Goal: Task Accomplishment & Management: Use online tool/utility

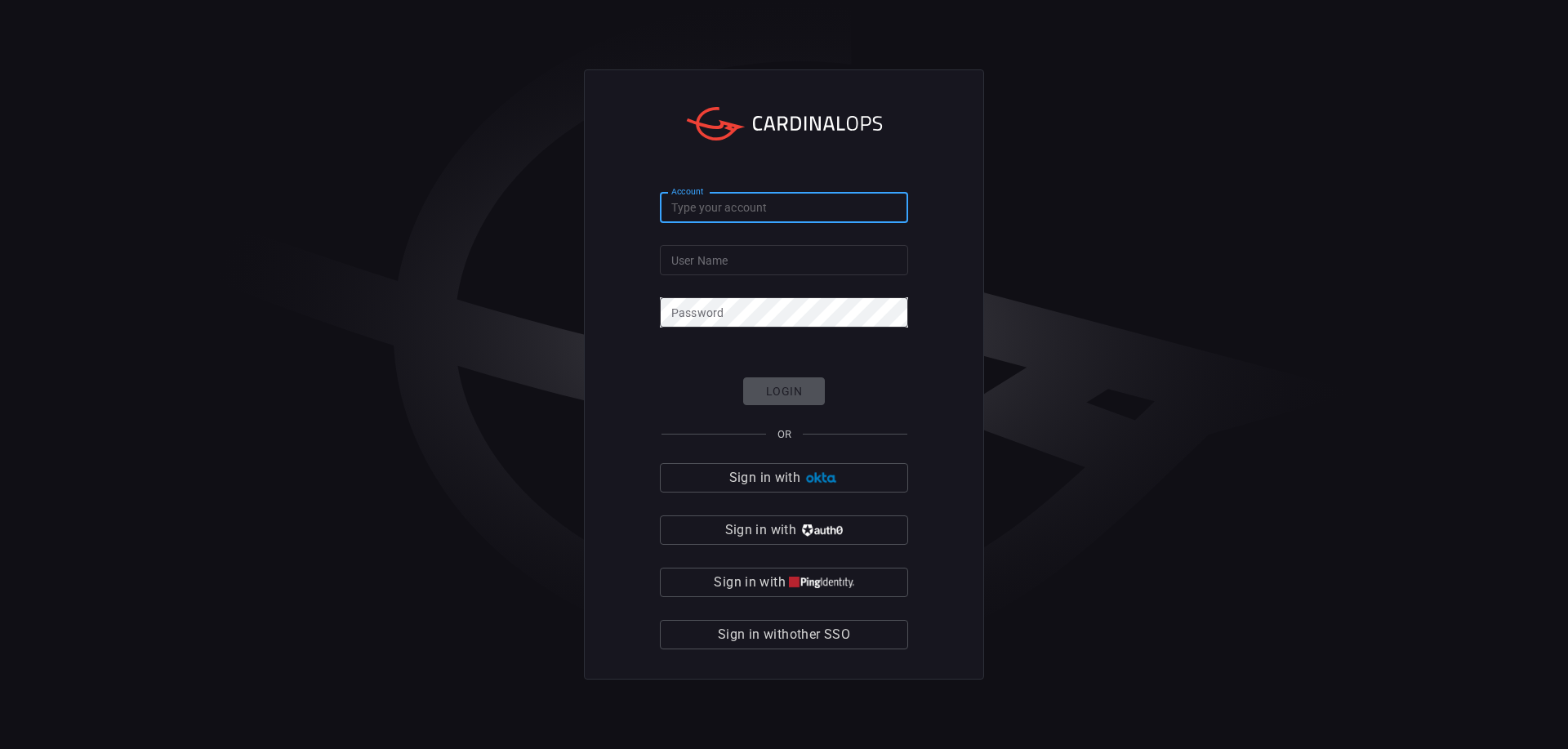
click at [753, 221] on input "Account" at bounding box center [784, 207] width 248 height 31
type input "cybershield360-primary"
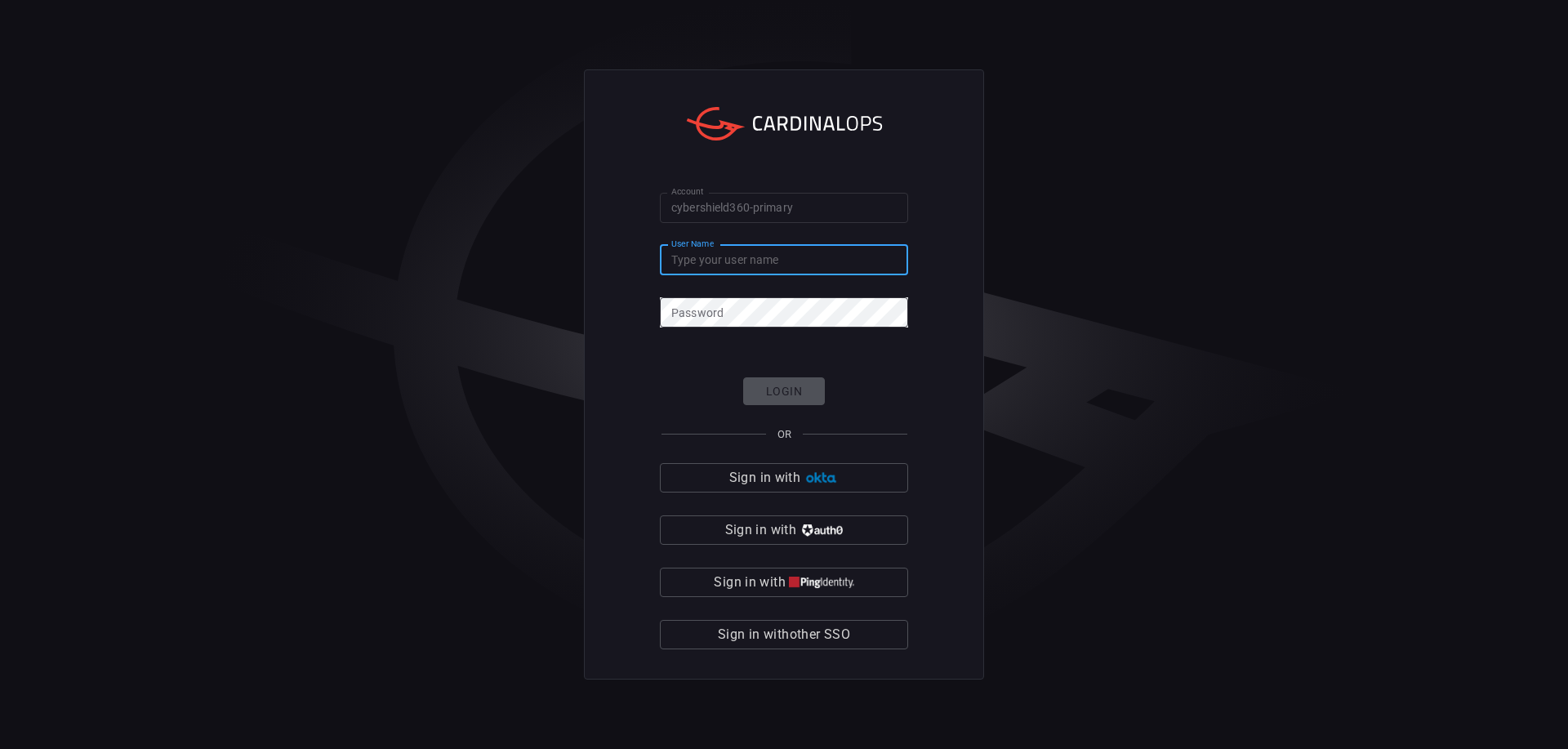
click at [788, 262] on input "User Name" at bounding box center [784, 260] width 248 height 31
type input "eldorga"
click at [814, 386] on button "Login" at bounding box center [784, 391] width 82 height 29
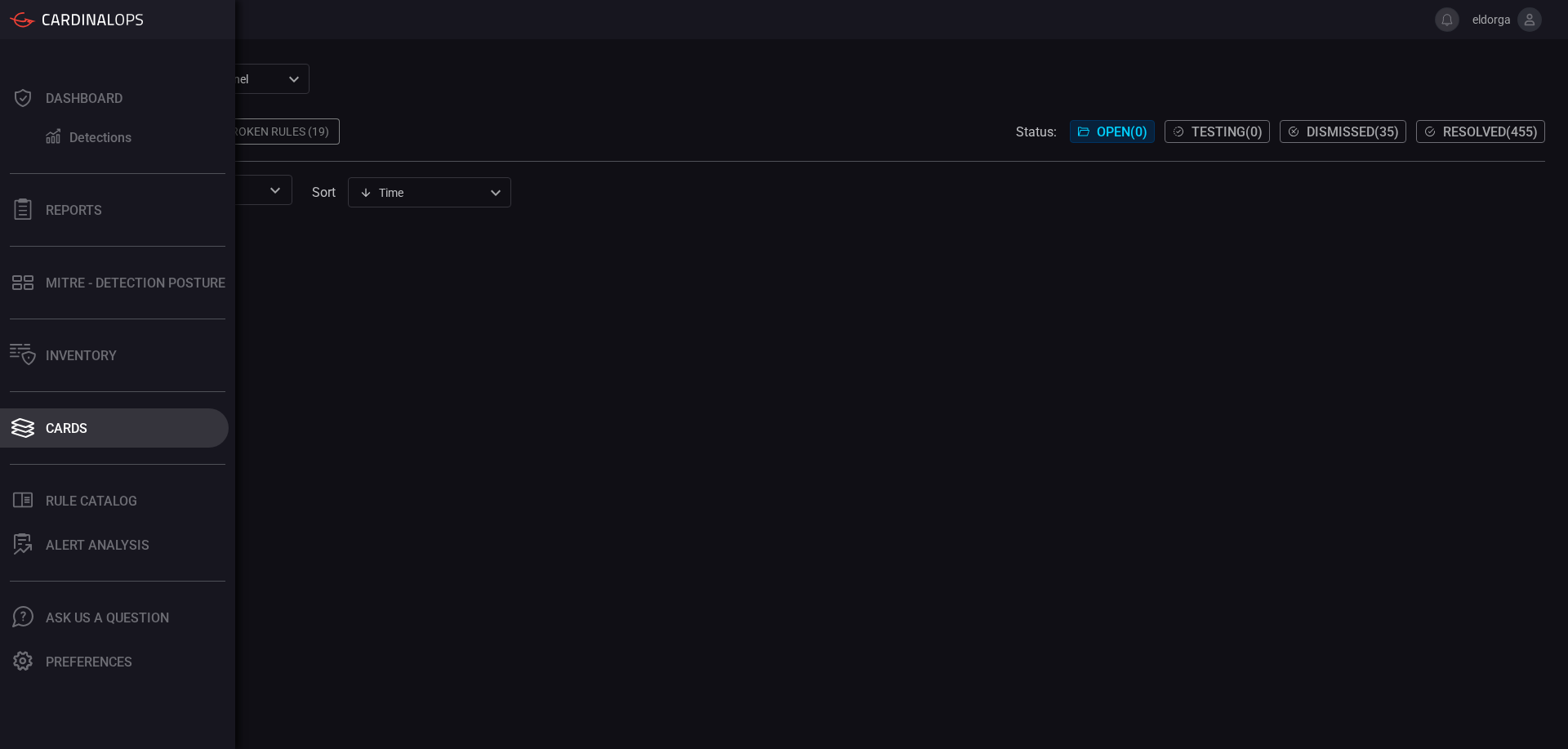
click at [99, 417] on button "Cards" at bounding box center [114, 428] width 229 height 39
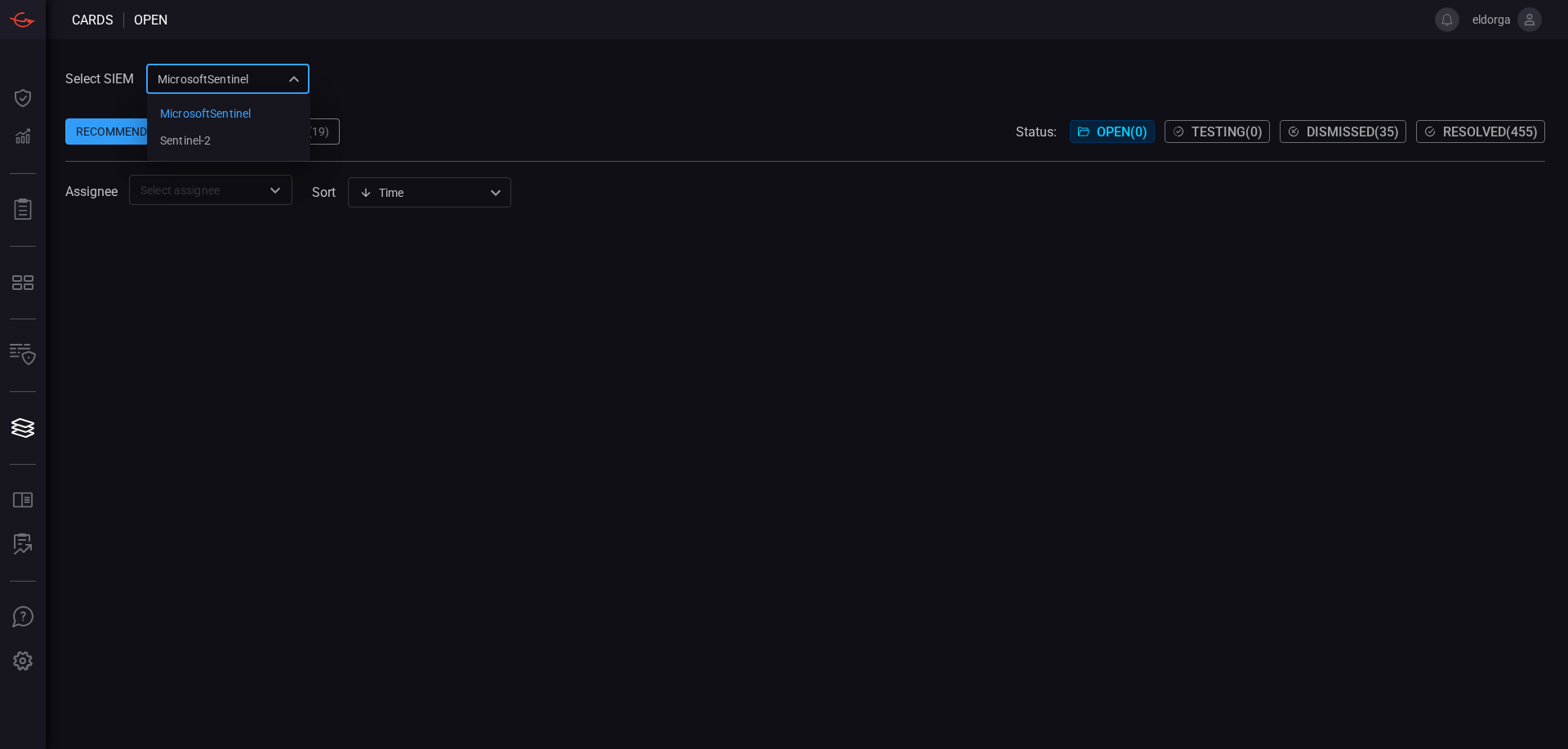
click at [273, 76] on div "MicrosoftSentinel 11c42ee3-b155-483d-a504-5846815c378e MicrosoftSentinel sentin…" at bounding box center [228, 79] width 163 height 31
click at [280, 150] on li "sentinel-2" at bounding box center [229, 141] width 163 height 27
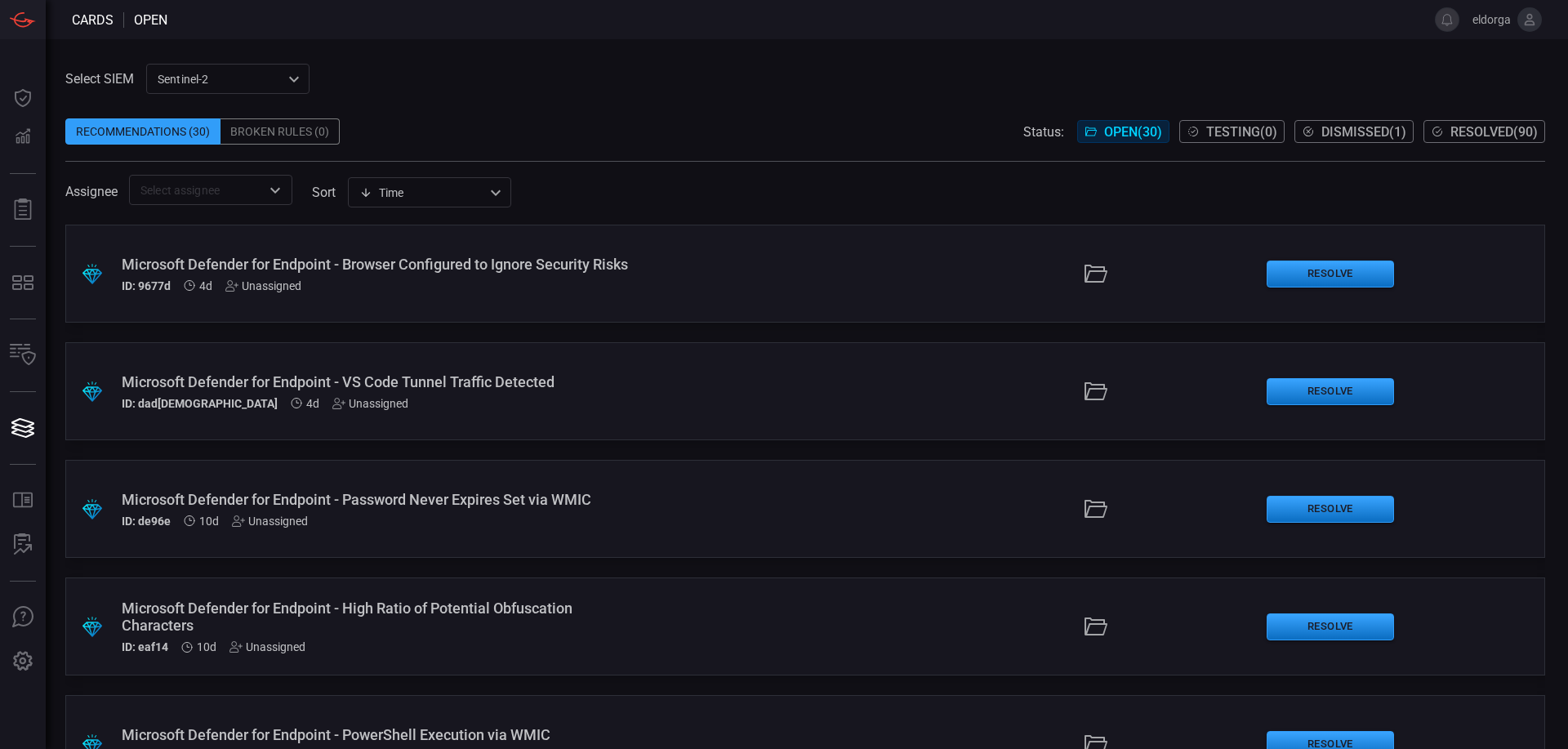
click at [644, 282] on div ".suggested_cards_icon{fill:url(#suggested_cards_icon);} Microsoft Defender for …" at bounding box center [806, 274] width 1480 height 98
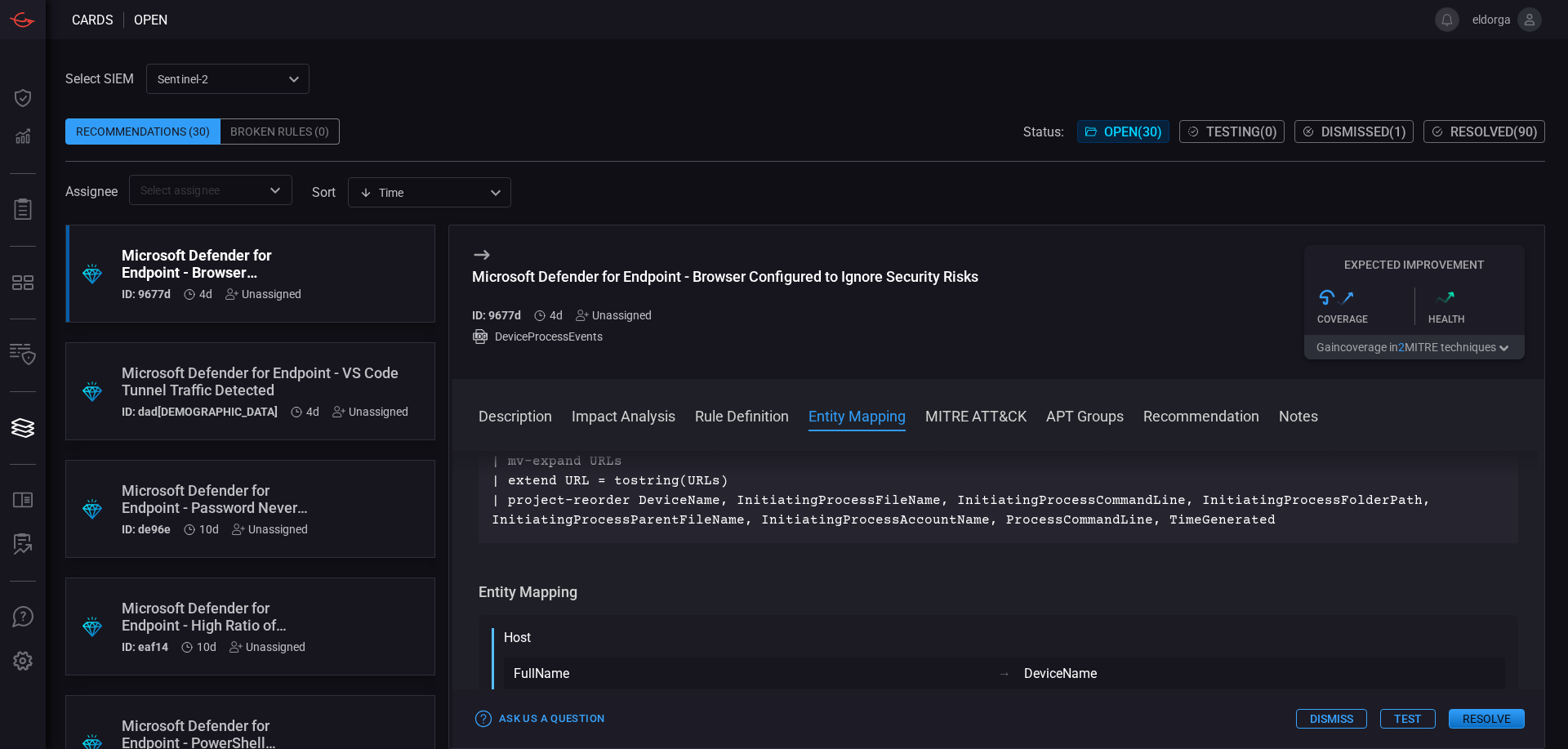
scroll to position [654, 0]
click at [332, 397] on div ".suggested_cards_icon{fill:url(#suggested_cards_icon);} Microsoft Defender for …" at bounding box center [251, 392] width 370 height 98
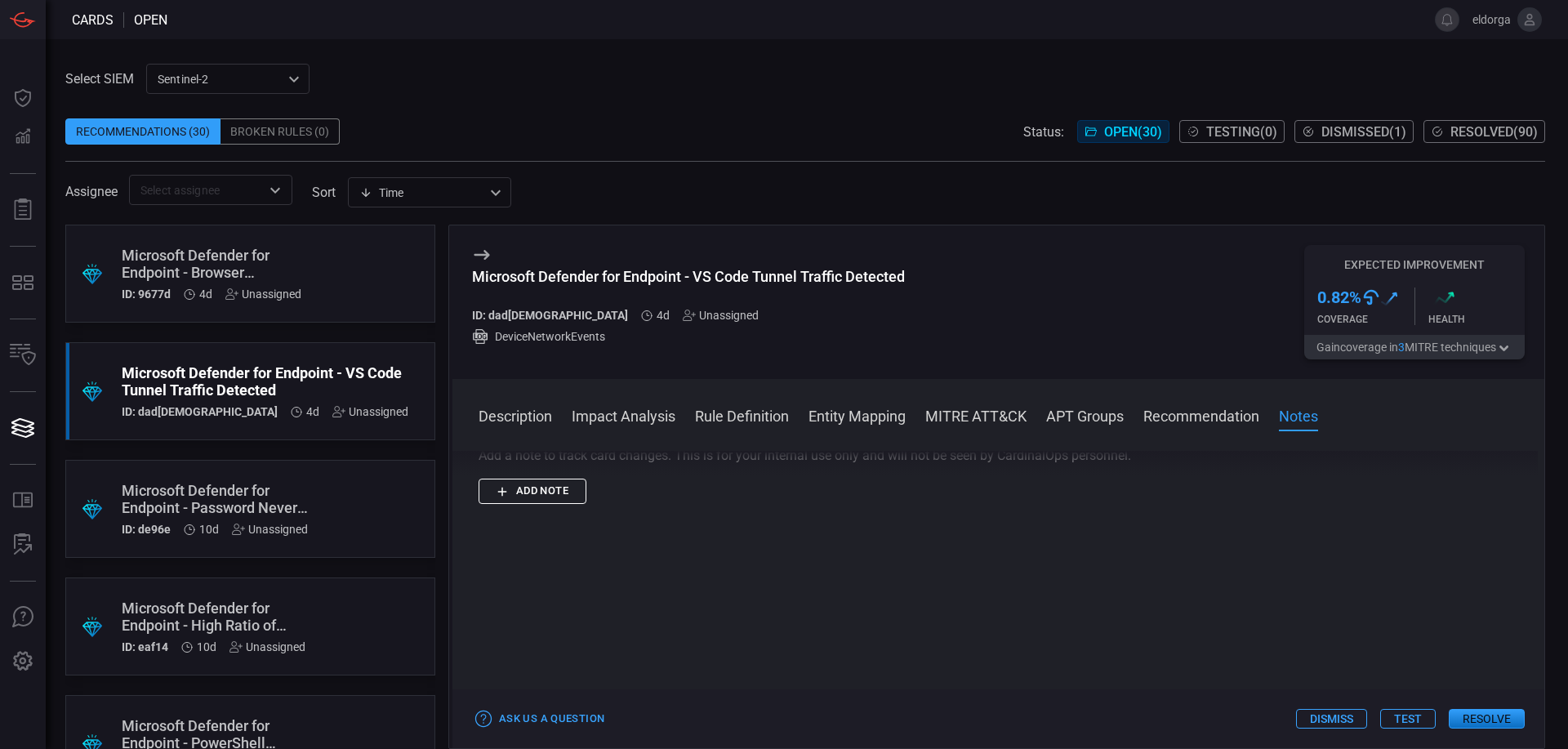
click at [1330, 135] on span "Dismissed ( 1 )" at bounding box center [1364, 131] width 85 height 16
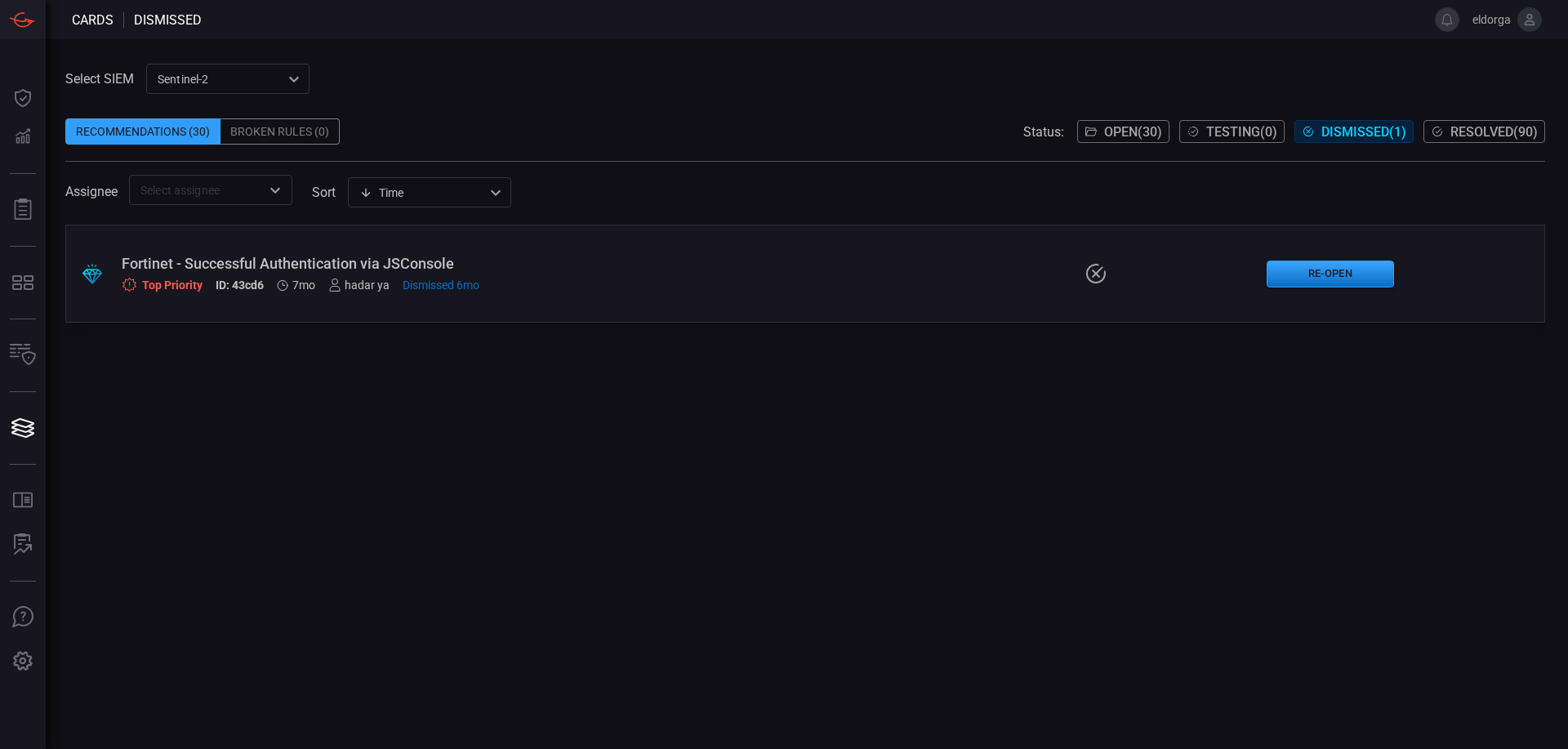
click at [1115, 135] on span "Open ( 30 )" at bounding box center [1133, 131] width 58 height 16
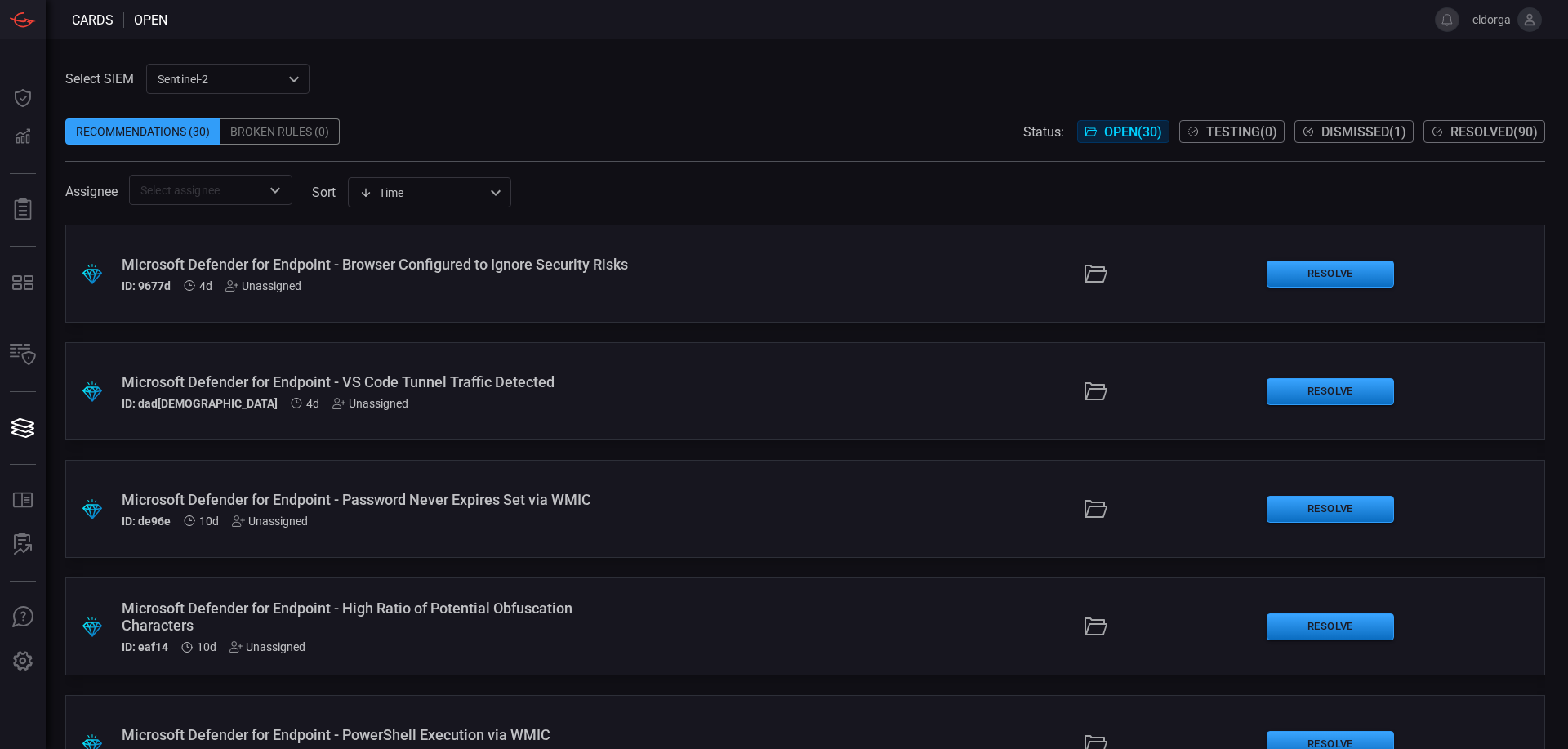
click at [710, 280] on div ".suggested_cards_icon{fill:url(#suggested_cards_icon);} Microsoft Defender for …" at bounding box center [806, 274] width 1480 height 98
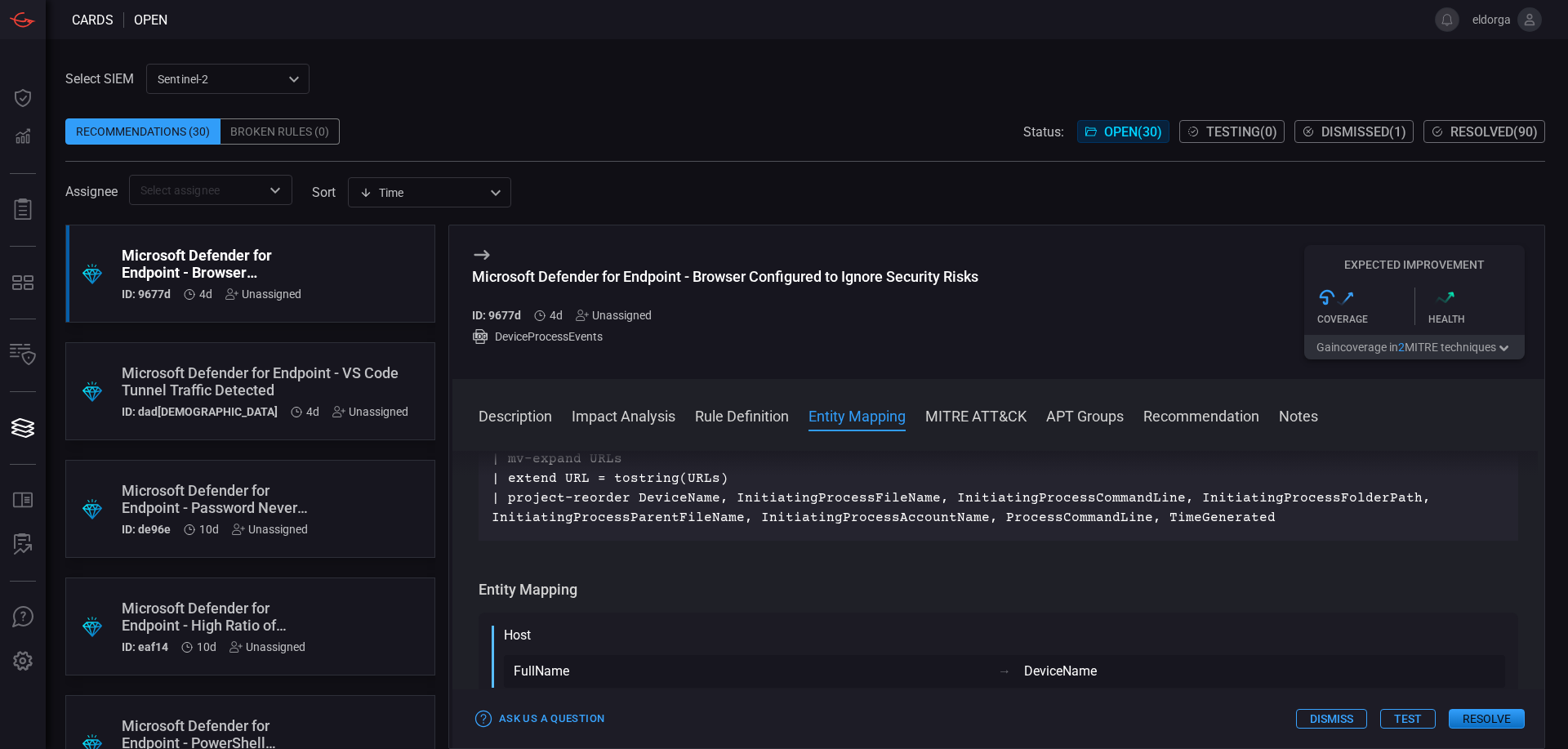
click at [239, 72] on div "sentinel-2 78f76eb1-fabe-46a6-810b-f333e9527487 ​" at bounding box center [228, 79] width 163 height 31
click at [434, 55] on div at bounding box center [784, 374] width 1568 height 749
